Goal: Information Seeking & Learning: Find specific fact

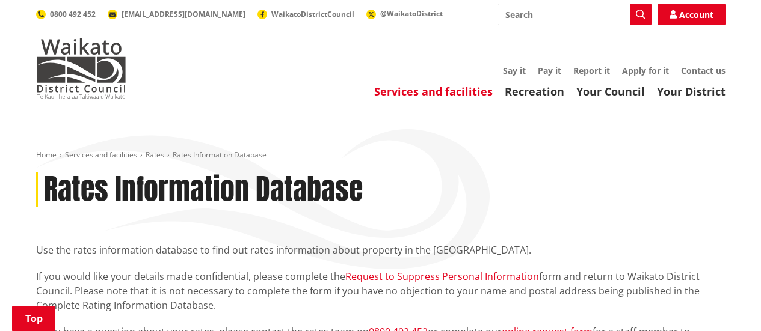
scroll to position [243, 0]
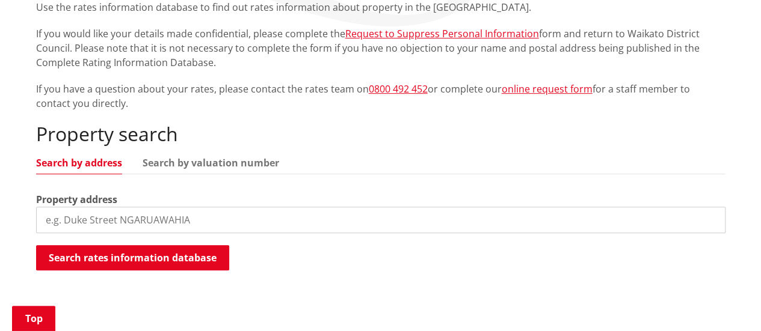
click at [197, 228] on input "search" at bounding box center [380, 220] width 689 height 26
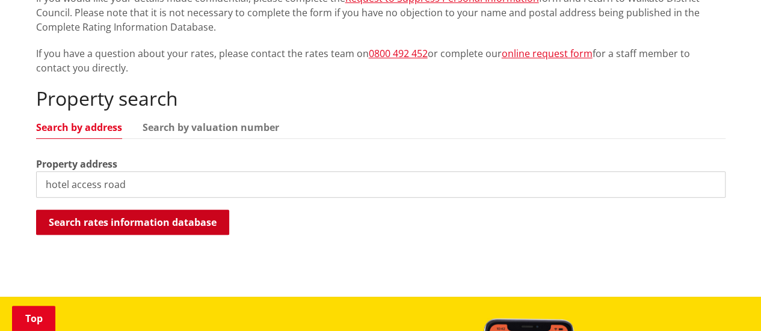
click at [169, 227] on button "Search rates information database" at bounding box center [132, 222] width 193 height 25
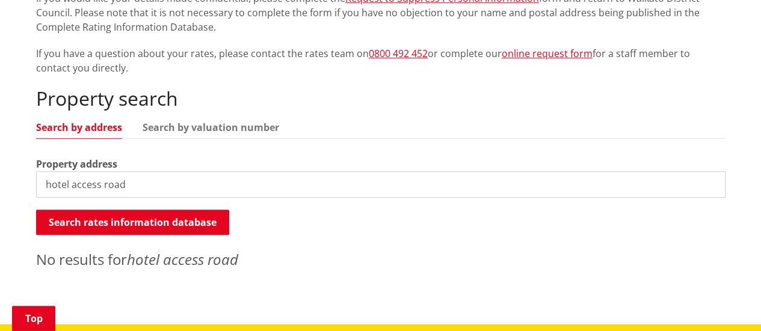
click at [241, 184] on input "hotel access road" at bounding box center [380, 184] width 689 height 26
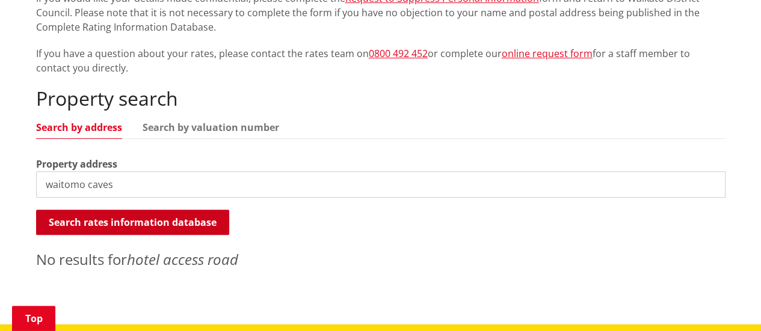
click at [167, 229] on button "Search rates information database" at bounding box center [132, 222] width 193 height 25
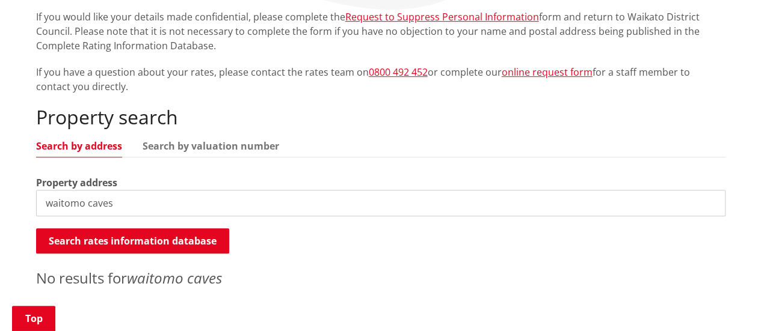
scroll to position [270, 0]
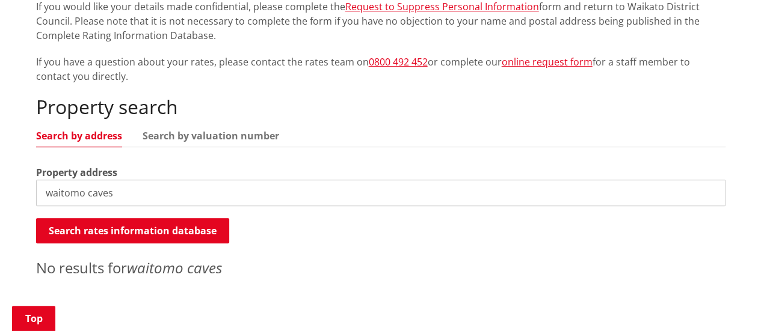
click at [78, 205] on input "waitomo caves" at bounding box center [380, 193] width 689 height 26
type input "[STREET_ADDRESS]"
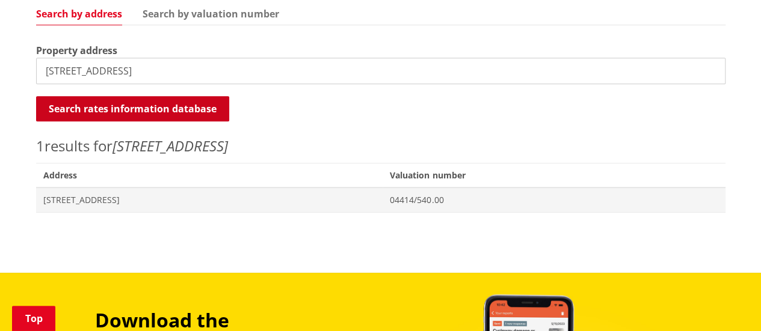
scroll to position [393, 0]
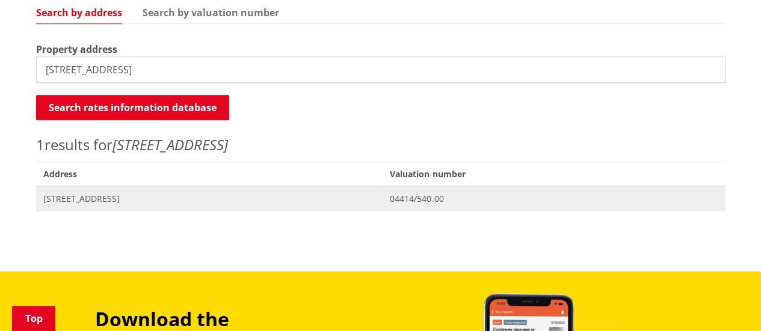
click at [525, 194] on span "04414/540.00" at bounding box center [554, 199] width 328 height 12
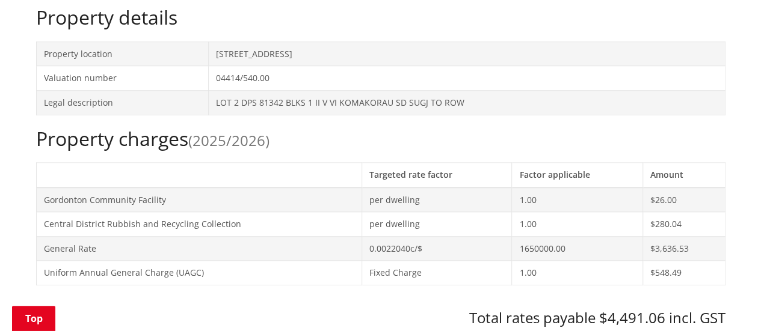
scroll to position [412, 0]
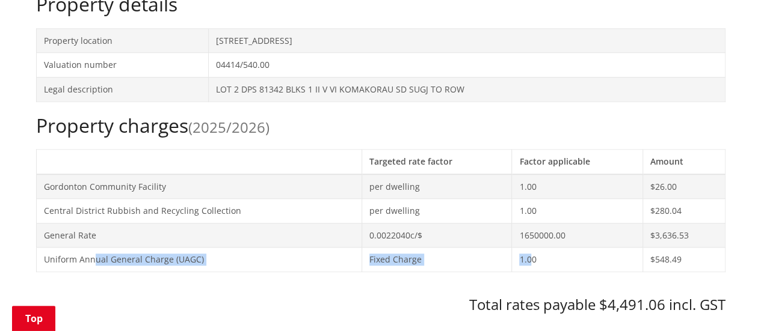
drag, startPoint x: 95, startPoint y: 246, endPoint x: 529, endPoint y: 257, distance: 433.9
click at [529, 257] on tr "Uniform Annual General Charge (UAGC) Fixed Charge 1.00 $548.49" at bounding box center [380, 260] width 689 height 25
click at [529, 257] on td "1.00" at bounding box center [577, 260] width 131 height 25
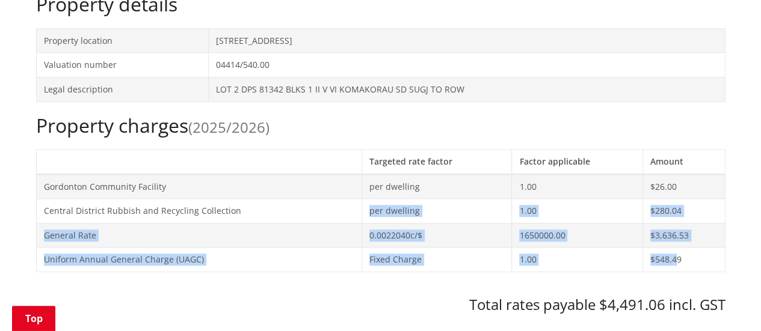
drag, startPoint x: 676, startPoint y: 257, endPoint x: 259, endPoint y: 199, distance: 421.6
click at [259, 199] on tbody "Gordonton Community Facility per dwelling 1.00 $26.00 Central District Rubbish …" at bounding box center [380, 223] width 689 height 98
click at [259, 199] on td "Central District Rubbish and Recycling Collection" at bounding box center [198, 211] width 325 height 25
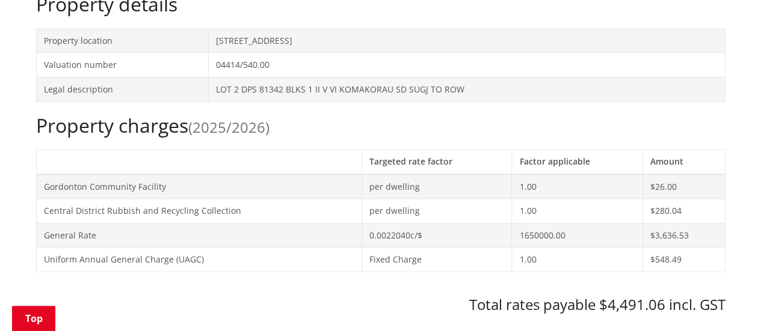
scroll to position [523, 0]
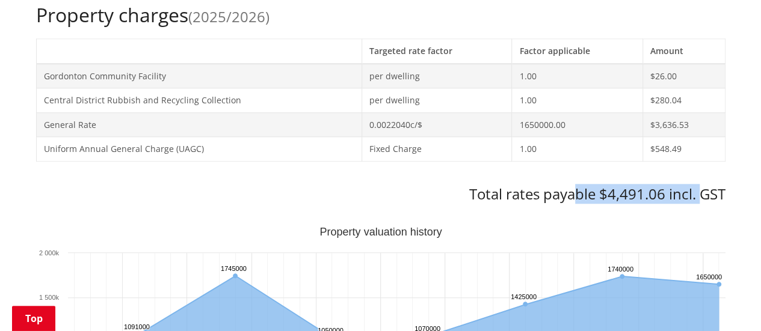
drag, startPoint x: 573, startPoint y: 194, endPoint x: 701, endPoint y: 200, distance: 128.3
click at [701, 200] on h3 "Total rates payable $4,491.06 incl. GST" at bounding box center [380, 194] width 689 height 17
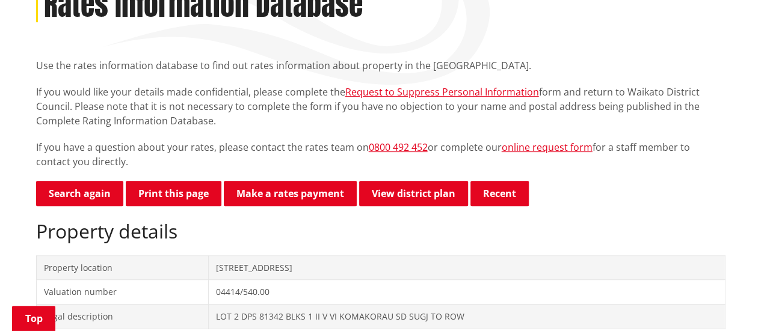
scroll to position [183, 0]
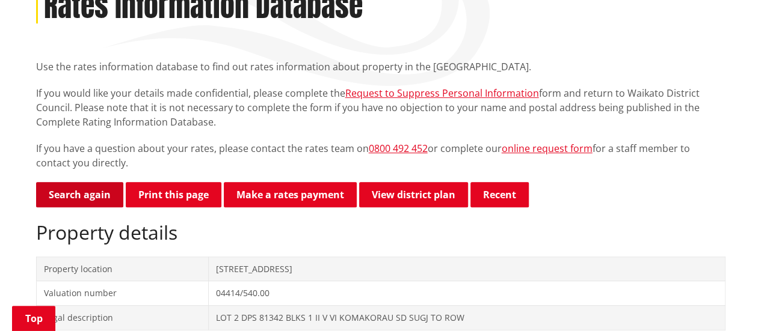
click at [81, 186] on link "Search again" at bounding box center [79, 194] width 87 height 25
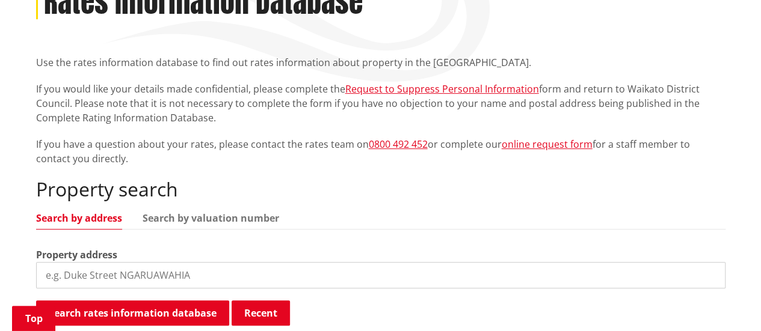
scroll to position [188, 0]
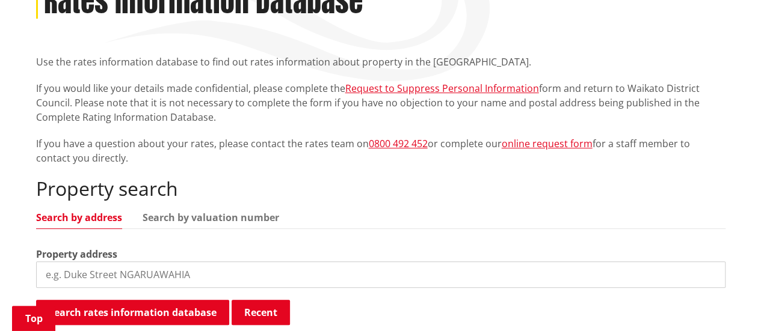
click at [154, 274] on input "search" at bounding box center [380, 275] width 689 height 26
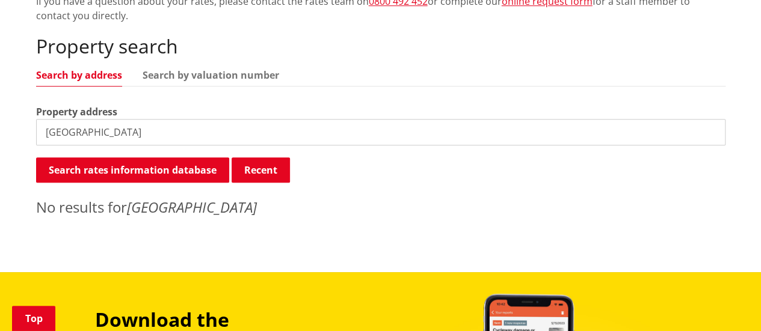
scroll to position [332, 0]
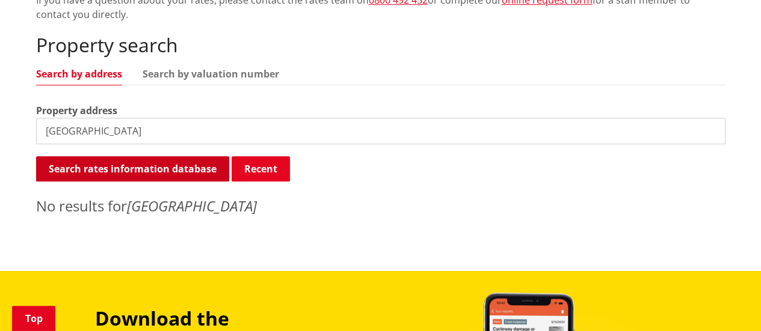
click at [183, 168] on button "Search rates information database" at bounding box center [132, 168] width 193 height 25
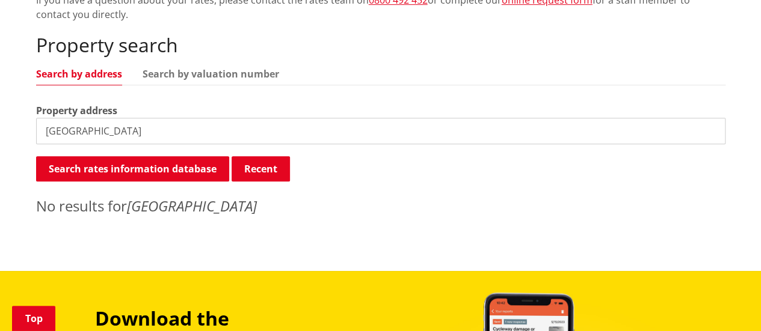
click at [265, 137] on input "Waitomo Caves Hotel" at bounding box center [380, 131] width 689 height 26
click at [225, 87] on div "Property search Search by address Search by valuation number Property address W…" at bounding box center [380, 125] width 689 height 183
click at [226, 81] on ul "Search by address Search by valuation number" at bounding box center [380, 77] width 689 height 16
click at [170, 131] on input "Waitomo Caves Hotel" at bounding box center [380, 131] width 689 height 26
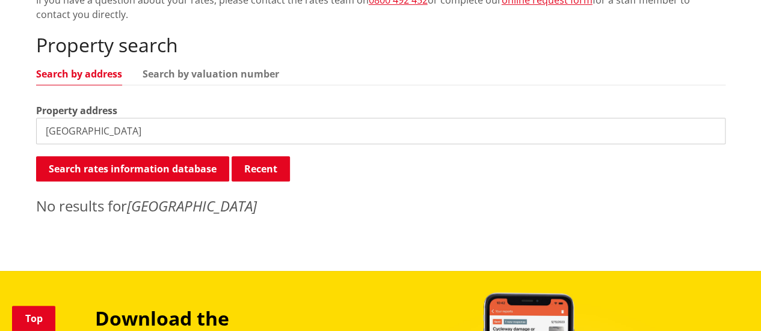
click at [170, 131] on input "Waitomo Caves Hotel" at bounding box center [380, 131] width 689 height 26
paste input "3977"
click at [140, 204] on em "Waitomo Caves 3977" at bounding box center [194, 206] width 134 height 20
click at [164, 128] on input "Waitomo Caves 3977" at bounding box center [380, 131] width 689 height 26
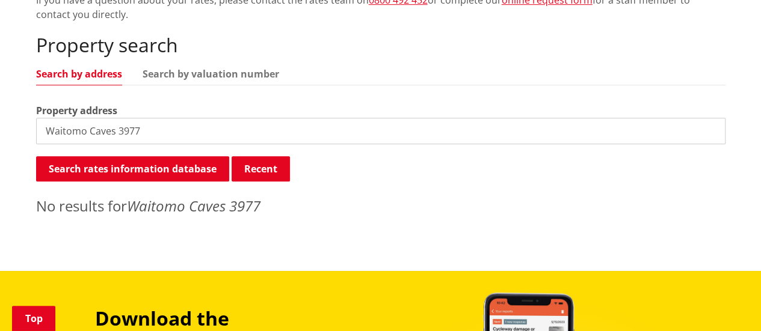
click at [172, 133] on input "Waitomo Caves 3977" at bounding box center [380, 131] width 689 height 26
paste input "Hotel,"
click at [143, 128] on input "Hotel, Waitomo Caves 3977" at bounding box center [380, 131] width 689 height 26
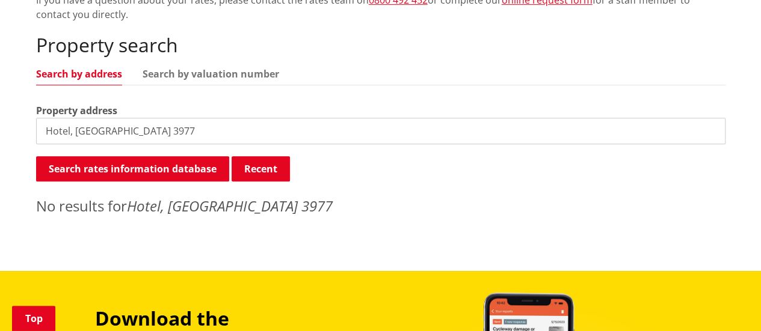
click at [70, 133] on input "Hotel, Waitomo Caves 3977" at bounding box center [380, 131] width 689 height 26
click at [46, 126] on input "0, Waitomo Caves 3977" at bounding box center [380, 131] width 689 height 26
click at [51, 135] on input "1, Waitomo Caves 3977" at bounding box center [380, 131] width 689 height 26
click at [100, 135] on input "Access Raod, Waitomo Caves 3977" at bounding box center [380, 131] width 689 height 26
click at [70, 129] on input "Access Road, Waitomo Caves 3977" at bounding box center [380, 131] width 689 height 26
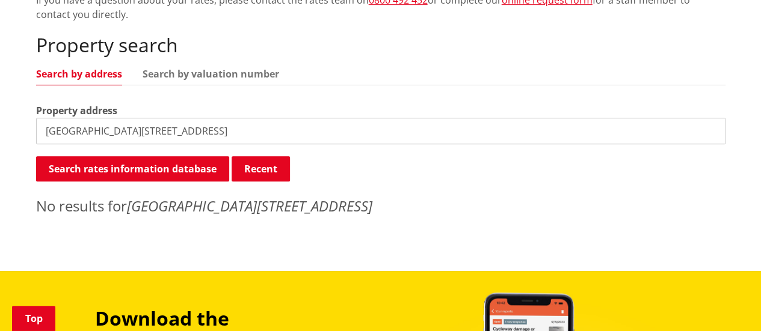
click at [70, 129] on input "HotelAccess Road, Waitomo Caves 3977" at bounding box center [380, 131] width 689 height 26
click at [248, 153] on div "Property search Search by address Search by valuation number Property address H…" at bounding box center [380, 125] width 689 height 183
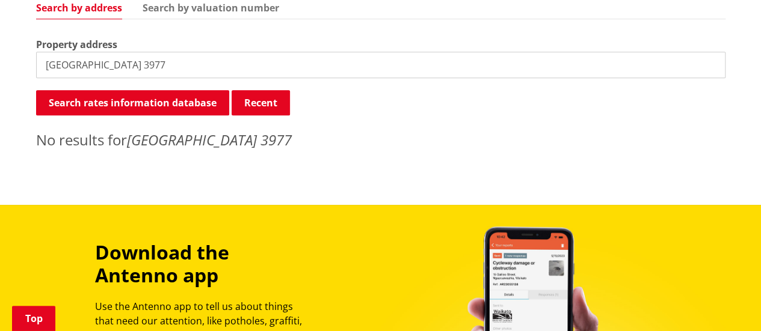
scroll to position [398, 0]
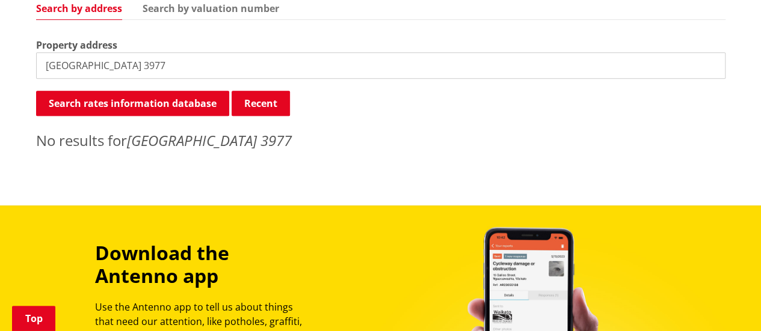
click at [152, 75] on input "Hotel Access Road, Waitomo Caves 3977" at bounding box center [380, 65] width 689 height 26
click at [190, 67] on input "Hotel Access Road, Waitomo Caves 3977" at bounding box center [380, 65] width 689 height 26
paste input ","
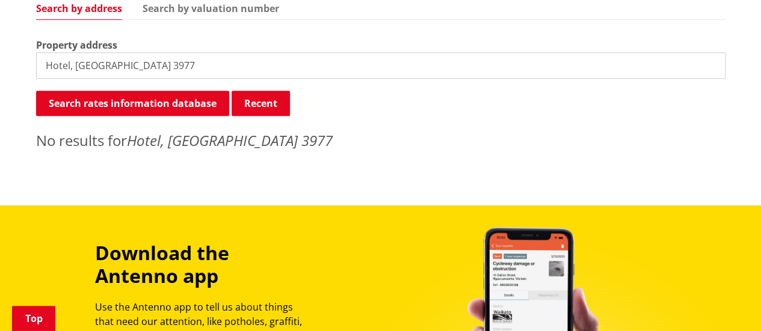
click at [161, 137] on em "Hotel, Access Road, Waitomo Caves 3977" at bounding box center [230, 141] width 206 height 20
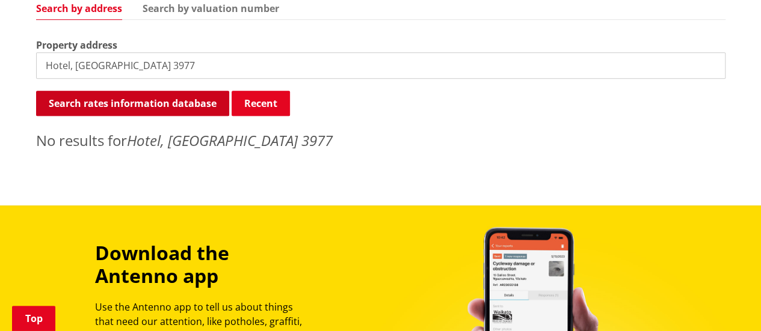
click at [189, 103] on button "Search rates information database" at bounding box center [132, 103] width 193 height 25
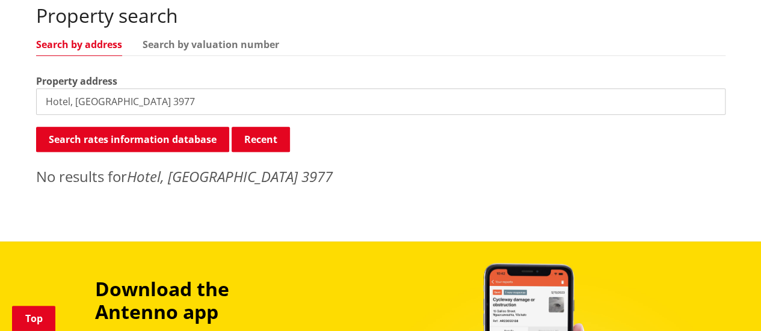
scroll to position [354, 0]
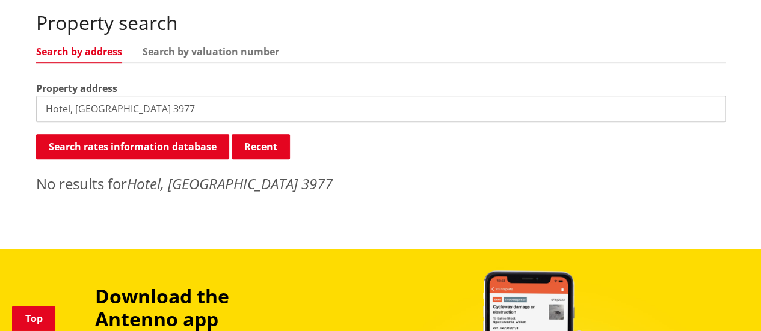
click at [134, 108] on input "Hotel, Access Road, Waitomo Caves 3977" at bounding box center [380, 109] width 689 height 26
type input "Waitomo hotel"
click at [233, 35] on div "Property search Search by address Search by valuation number Property address W…" at bounding box center [380, 102] width 689 height 183
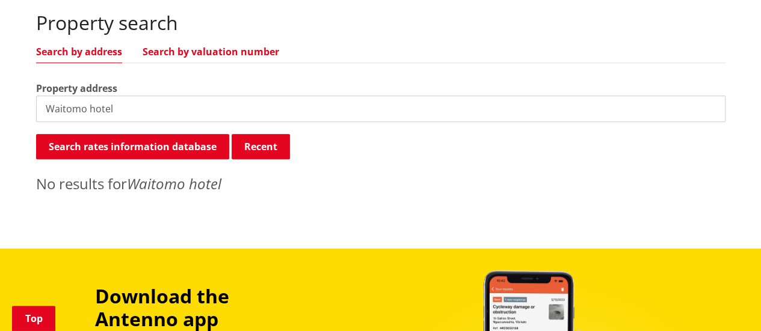
click at [227, 51] on link "Search by valuation number" at bounding box center [211, 52] width 137 height 10
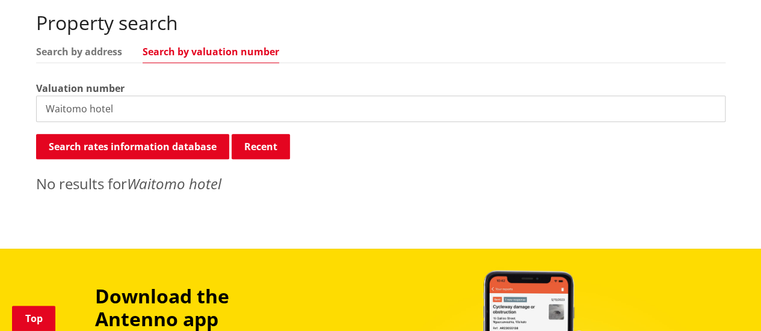
click at [171, 112] on input "Waitomo hotel" at bounding box center [380, 109] width 689 height 26
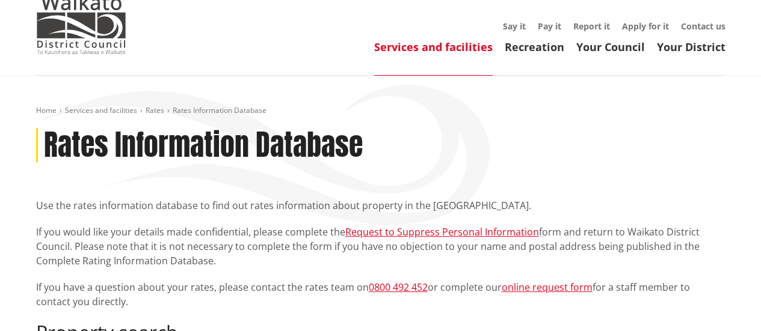
scroll to position [44, 0]
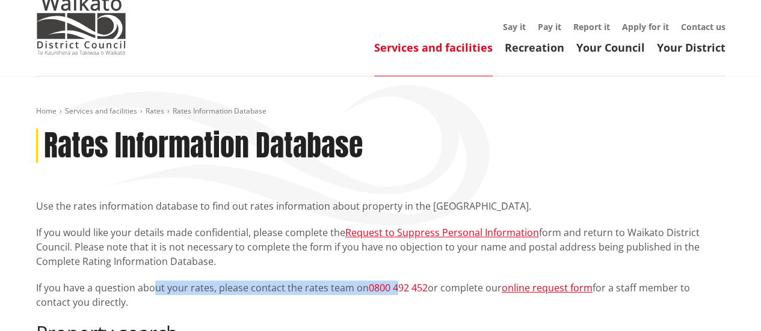
drag, startPoint x: 152, startPoint y: 286, endPoint x: 394, endPoint y: 286, distance: 241.8
click at [394, 286] on p "If you have a question about your rates, please contact the rates team on 0800 …" at bounding box center [380, 295] width 689 height 29
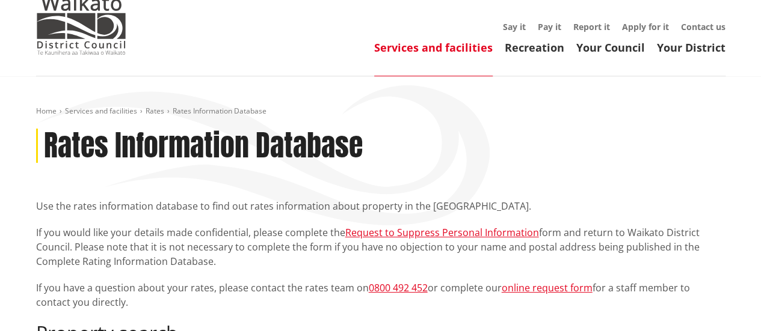
click at [674, 220] on div "Use the rates information database to find out rates information about property…" at bounding box center [380, 254] width 689 height 111
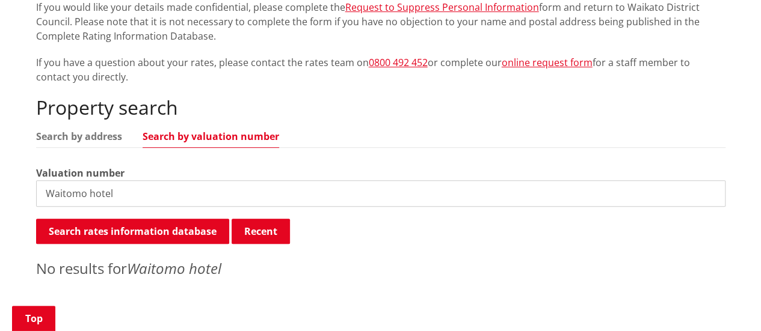
scroll to position [306, 0]
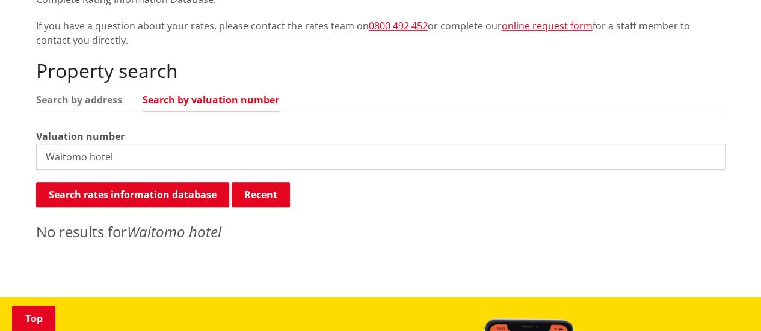
click at [123, 155] on input "Waitomo hotel" at bounding box center [380, 157] width 689 height 26
